Goal: Information Seeking & Learning: Learn about a topic

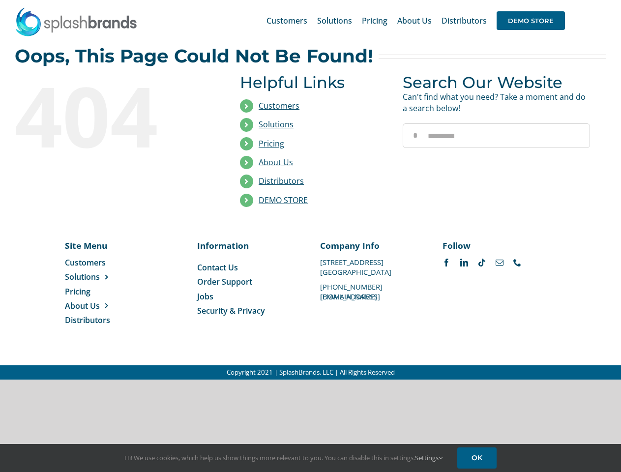
click at [310, 190] on li "Distributors" at bounding box center [314, 181] width 148 height 19
click at [561, 0] on div "Search for: * Customers Solutions Stores New Hire Kits Manufacturing Store Mark…" at bounding box center [310, 20] width 591 height 41
click at [530, 21] on span "DEMO STORE" at bounding box center [530, 20] width 68 height 19
click at [283, 200] on link "DEMO STORE" at bounding box center [283, 200] width 49 height 11
click at [98, 277] on span "Solutions" at bounding box center [82, 276] width 35 height 11
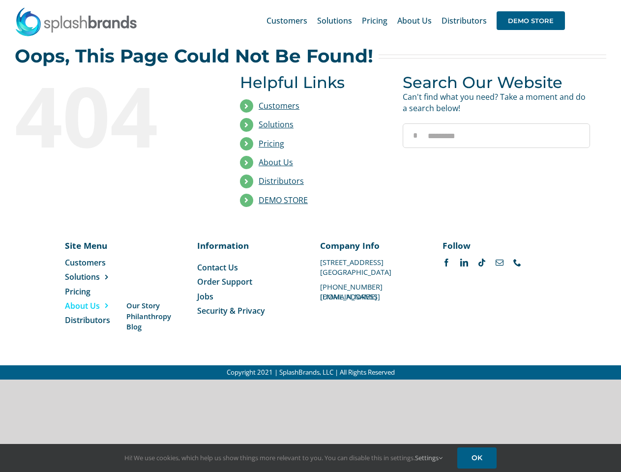
click at [98, 306] on span "About Us" at bounding box center [82, 305] width 35 height 11
click at [429, 458] on link "Settings" at bounding box center [429, 457] width 28 height 9
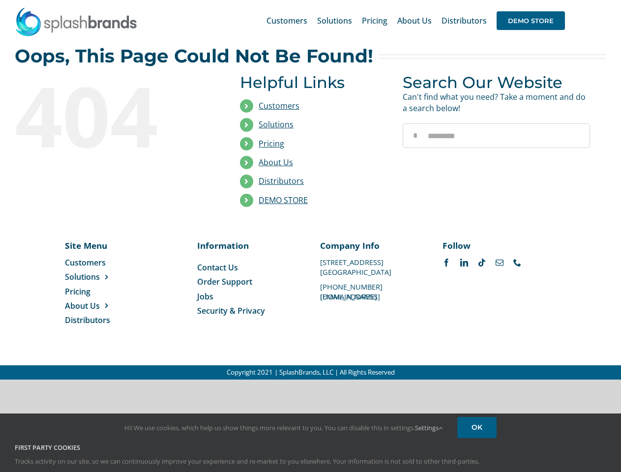
click at [478, 458] on div "First Party Cookies Tracks activity on our site, so we can continuously improve…" at bounding box center [310, 462] width 606 height 38
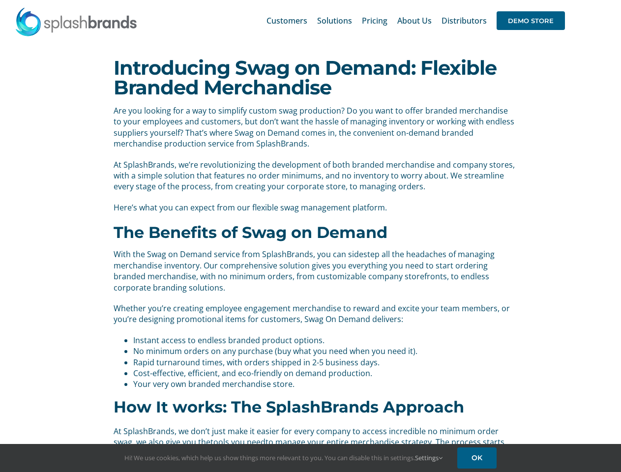
click at [310, 236] on b "The Benefits of Swag on Demand" at bounding box center [251, 232] width 274 height 19
click at [561, 0] on div "Search for: * Customers Solutions Stores New Hire Kits Manufacturing Store Mark…" at bounding box center [310, 20] width 591 height 41
click at [530, 21] on span "DEMO STORE" at bounding box center [530, 20] width 68 height 19
click at [429, 458] on link "Settings" at bounding box center [429, 457] width 28 height 9
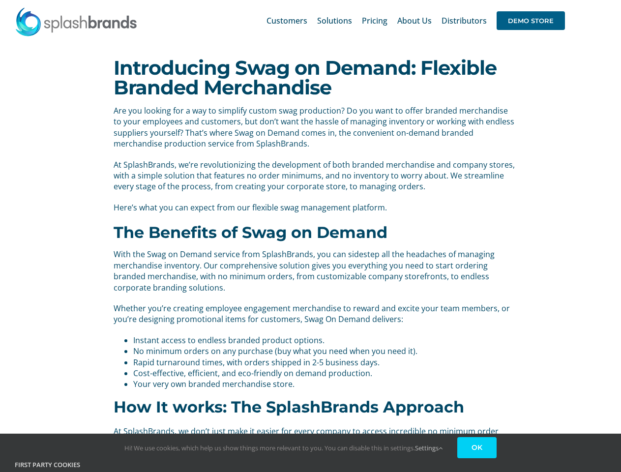
click at [478, 458] on link "OK" at bounding box center [476, 447] width 39 height 21
